Goal: Transaction & Acquisition: Purchase product/service

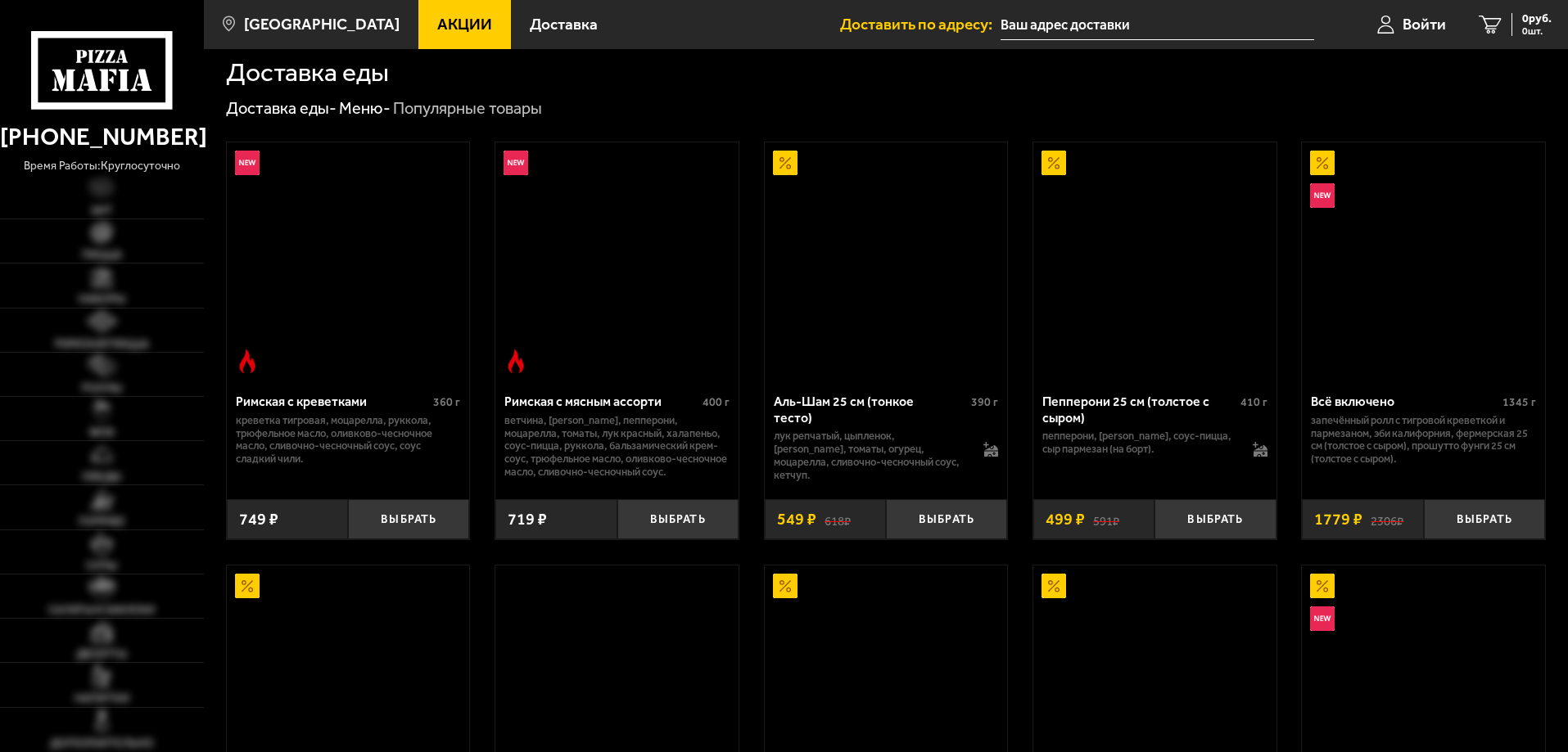
scroll to position [246, 0]
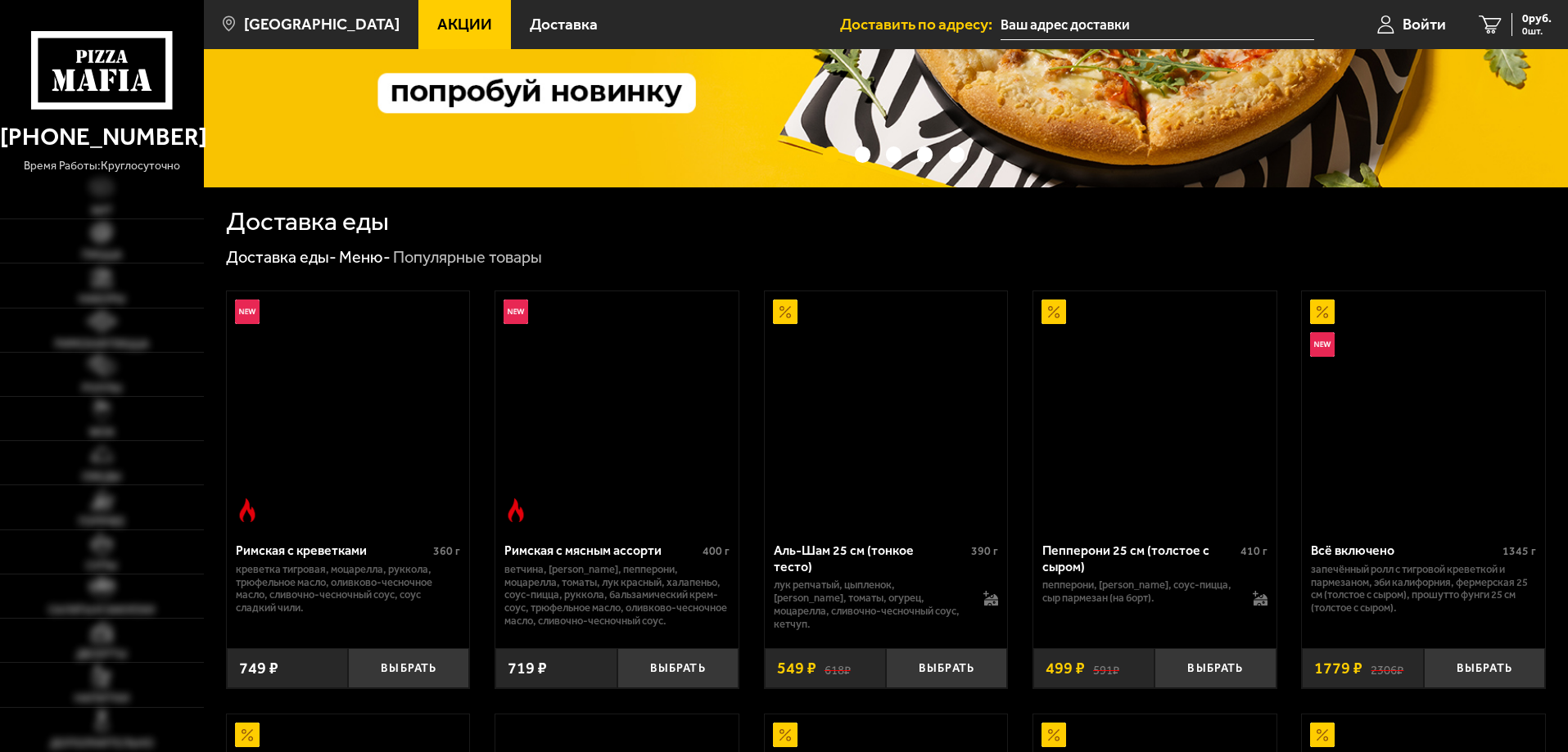
click at [960, 465] on img at bounding box center [886, 411] width 239 height 239
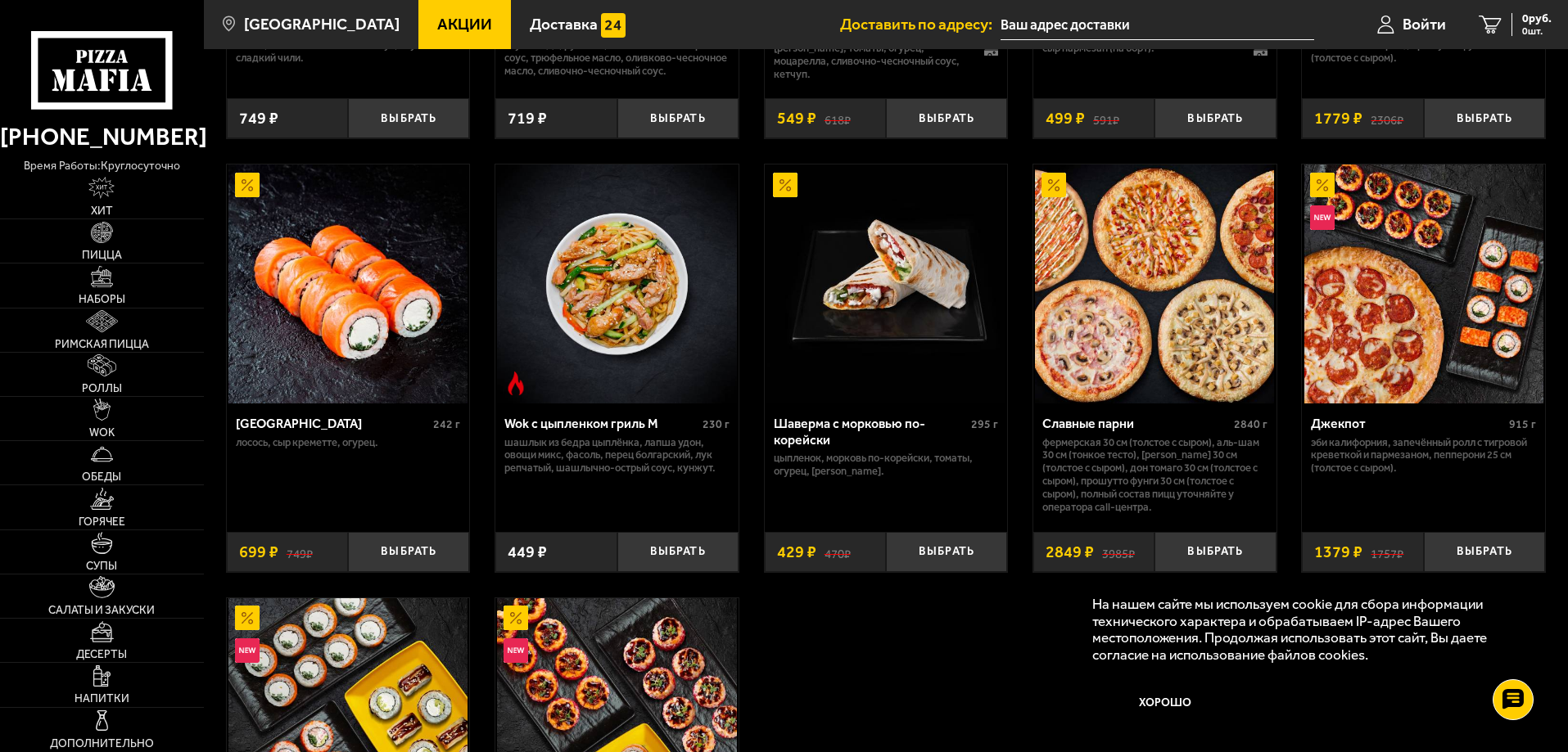
scroll to position [819, 0]
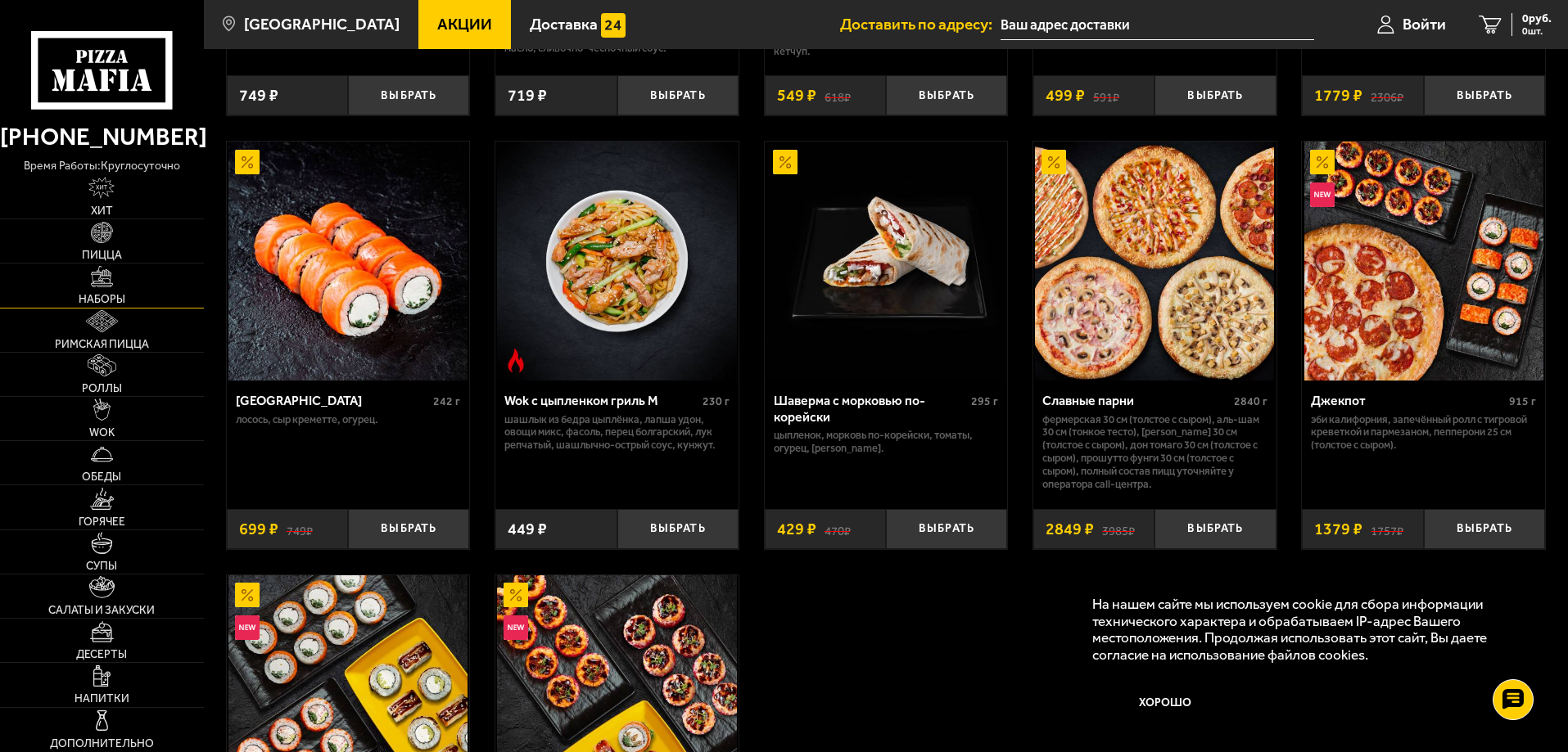
click at [144, 292] on link "Наборы" at bounding box center [102, 284] width 204 height 43
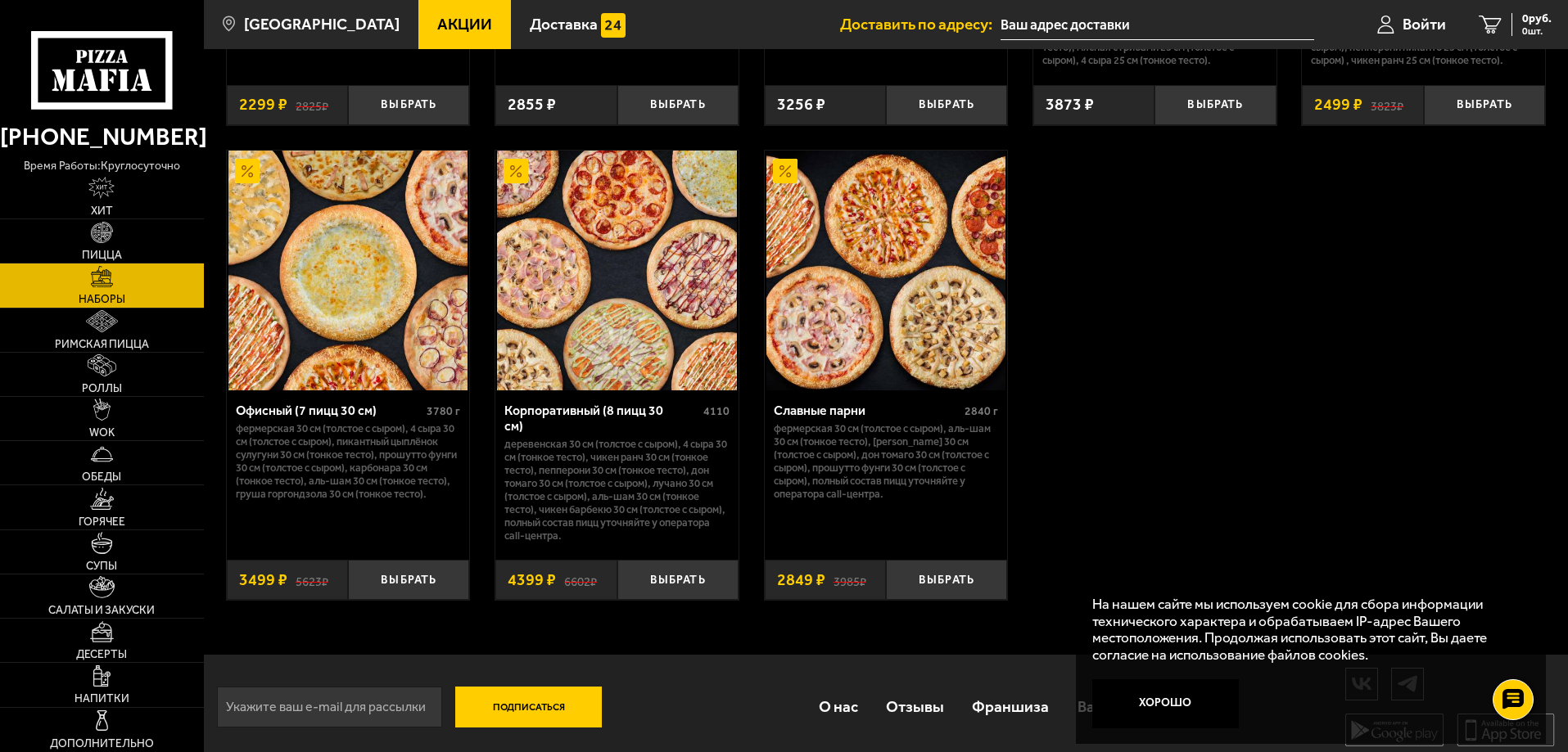
scroll to position [2526, 0]
click at [101, 241] on img at bounding box center [102, 233] width 22 height 22
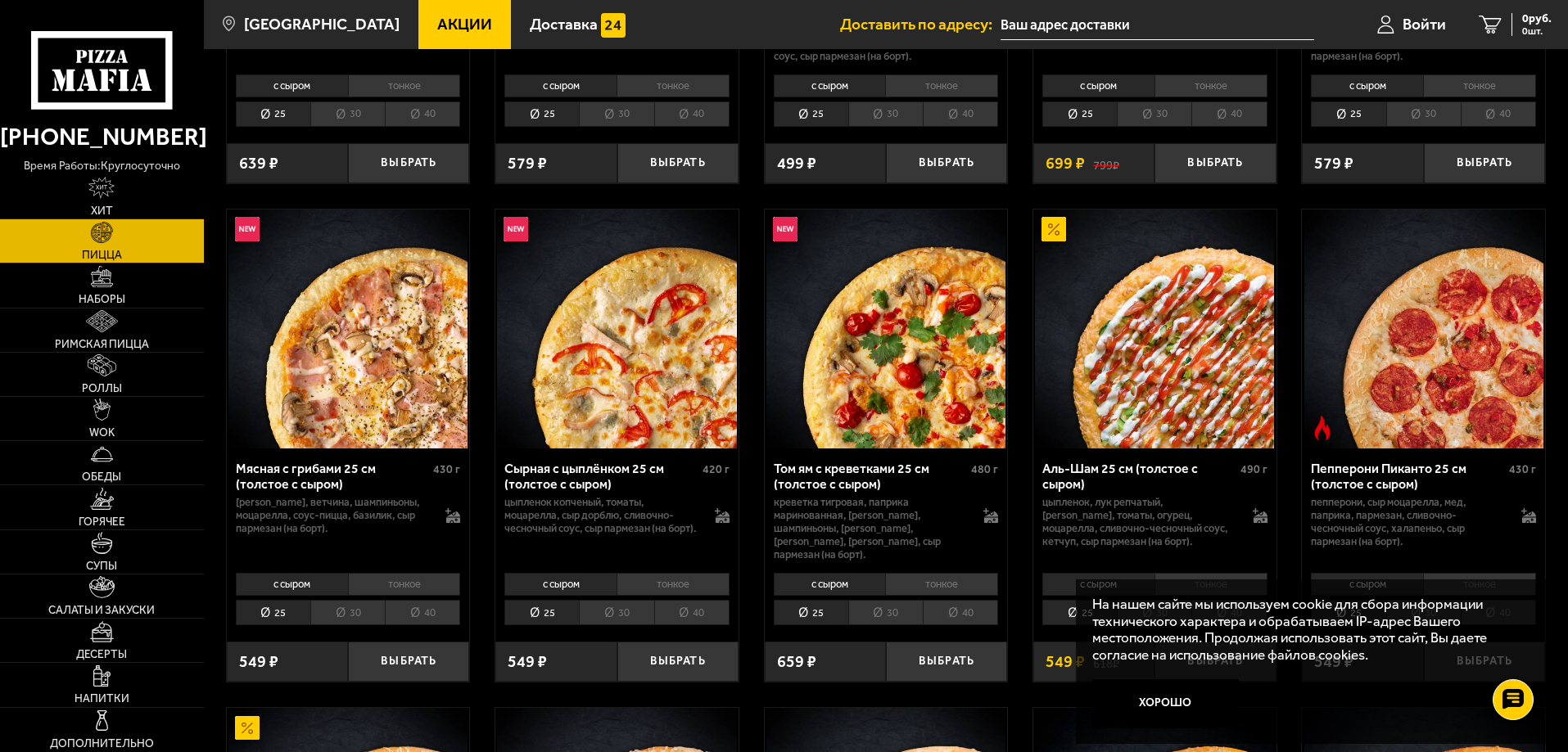
scroll to position [573, 0]
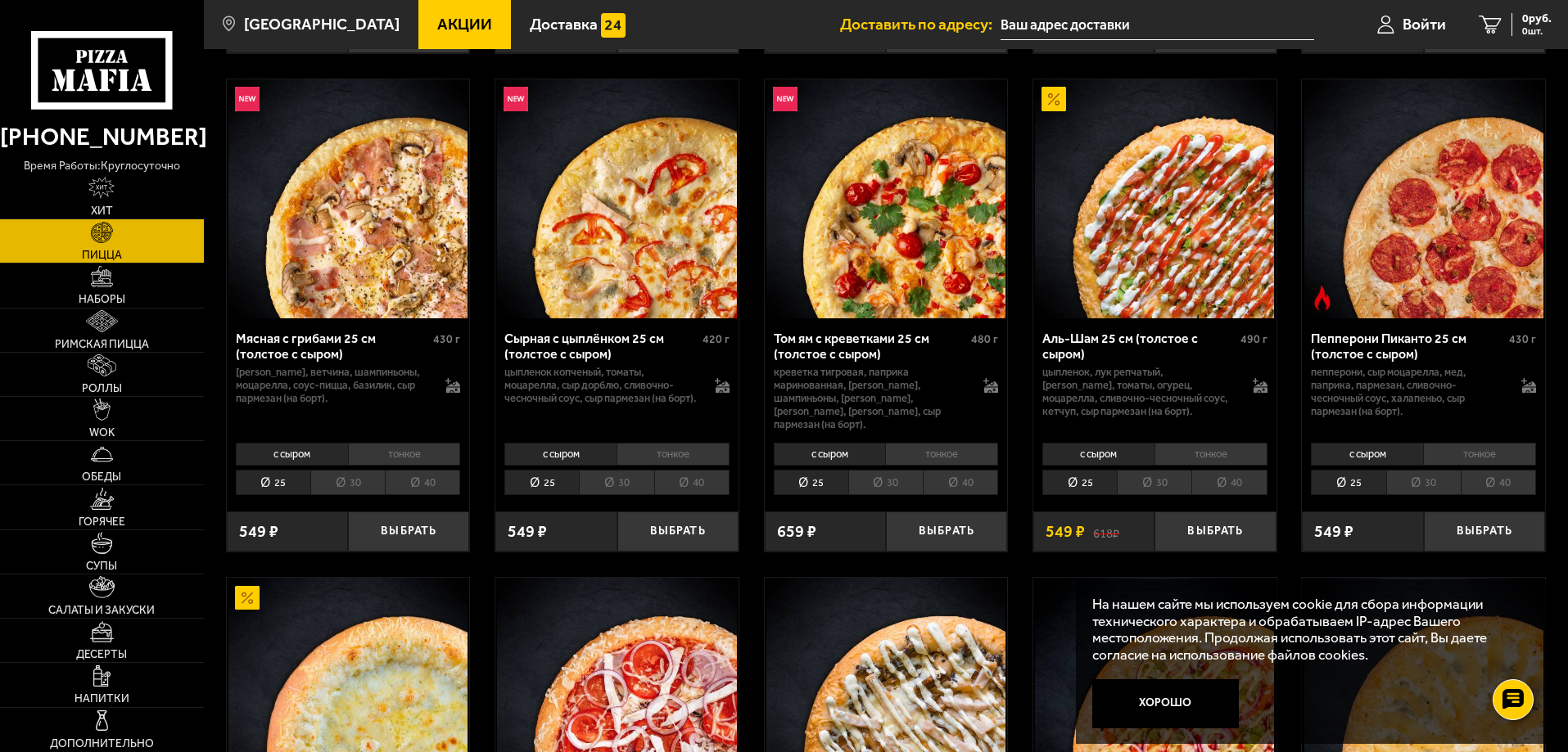
click at [1245, 473] on li "40" at bounding box center [1229, 482] width 76 height 25
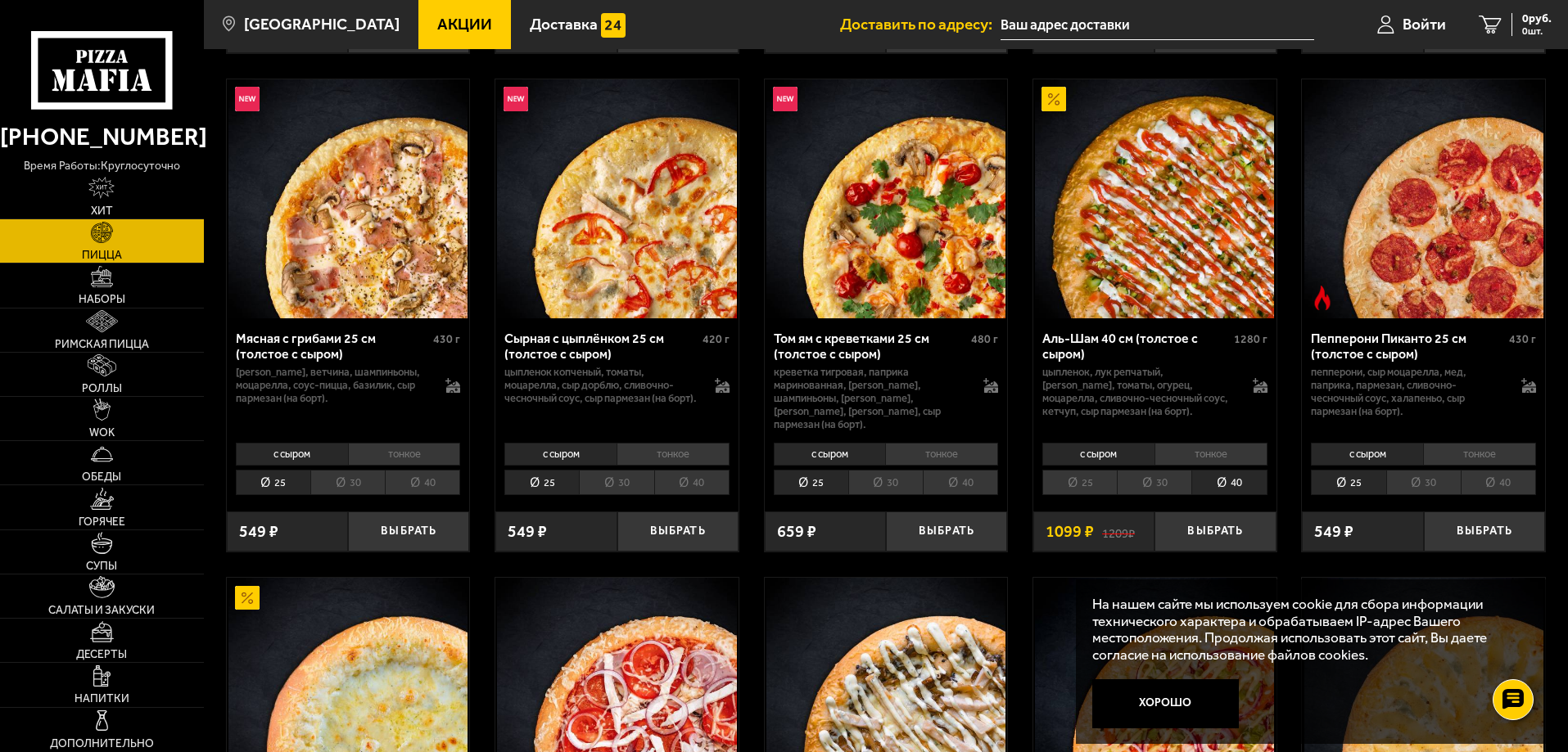
click at [1175, 472] on li "30" at bounding box center [1154, 482] width 75 height 25
click at [1229, 444] on li "тонкое" at bounding box center [1211, 455] width 113 height 23
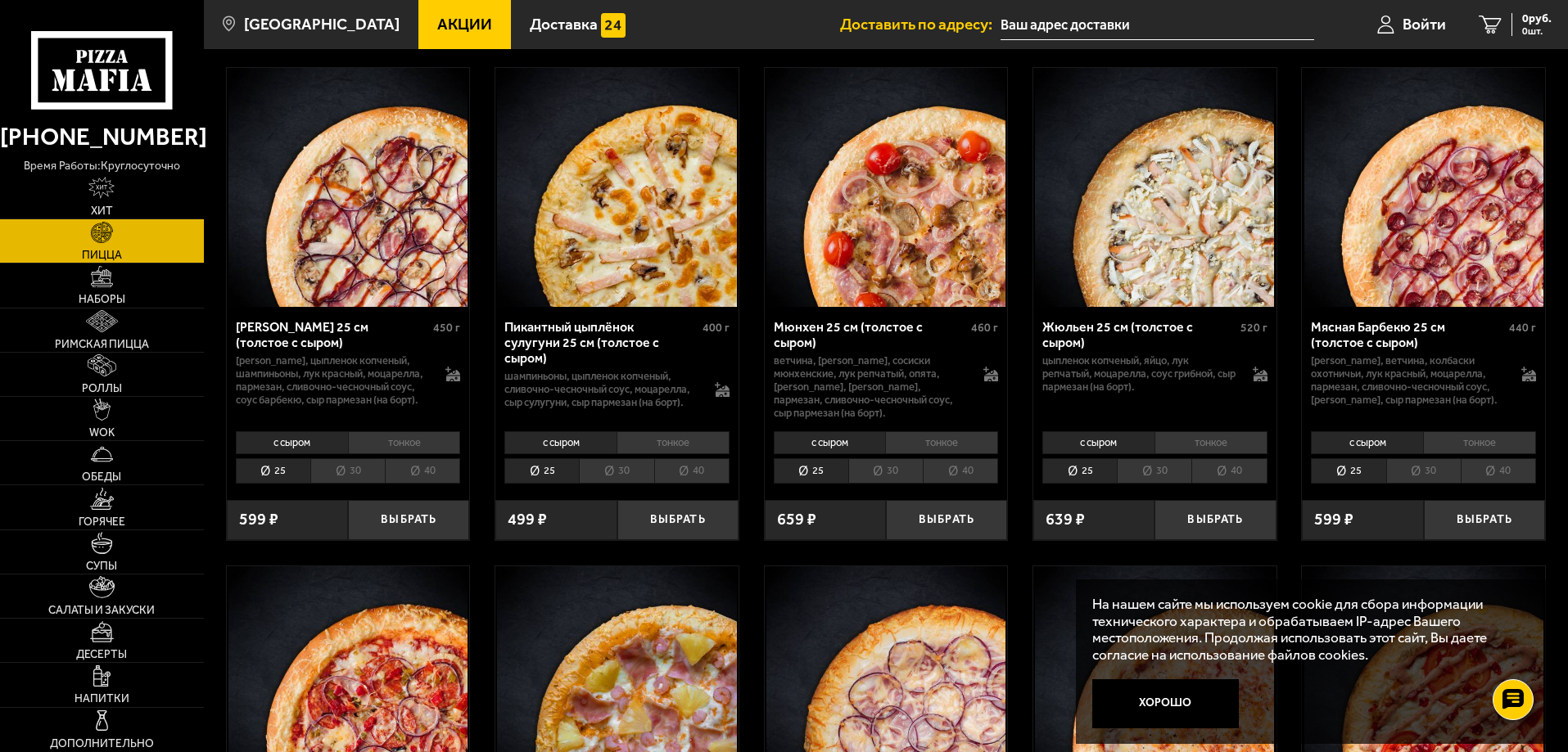
scroll to position [2619, 0]
